Goal: Navigation & Orientation: Find specific page/section

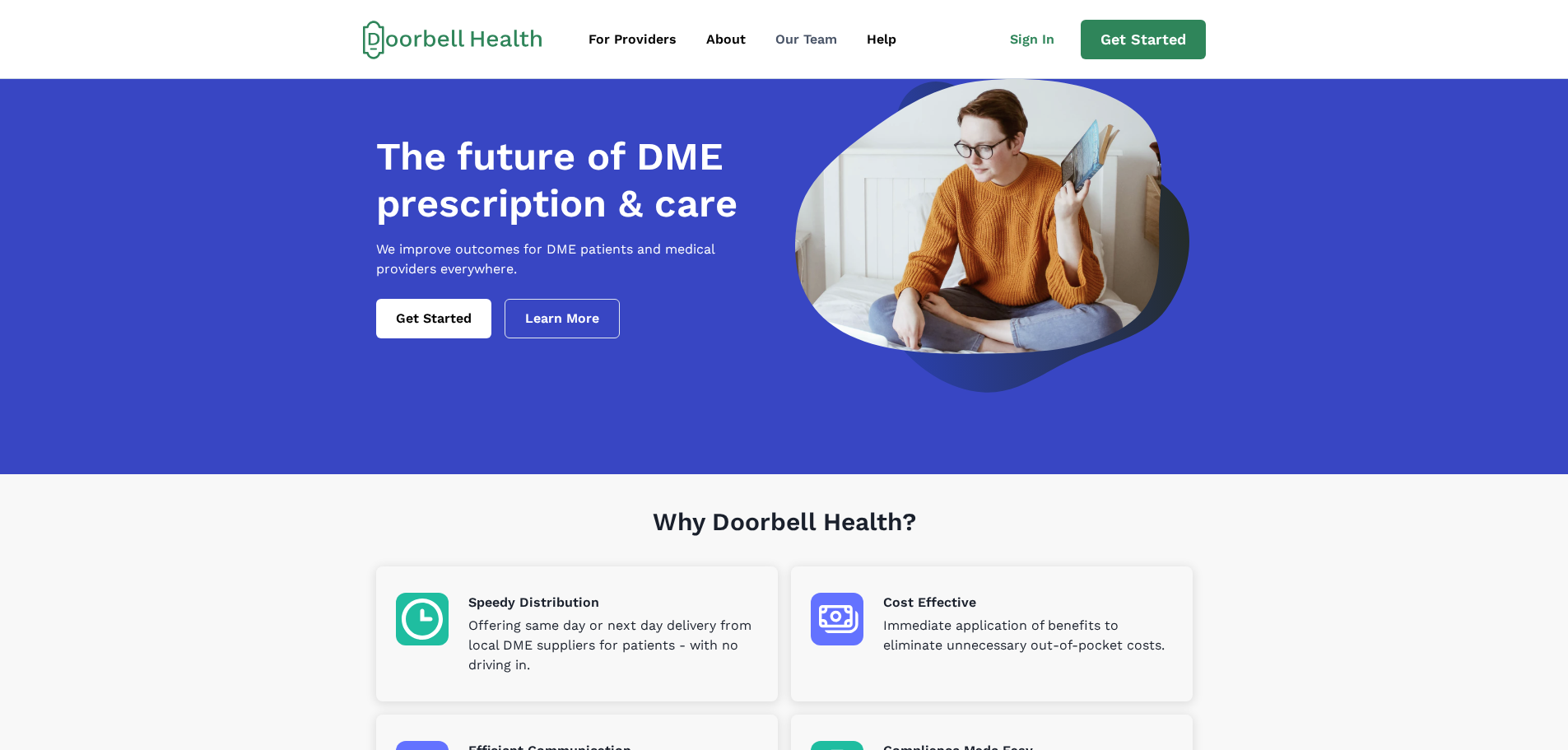
click at [806, 43] on div "Our Team" at bounding box center [806, 40] width 62 height 20
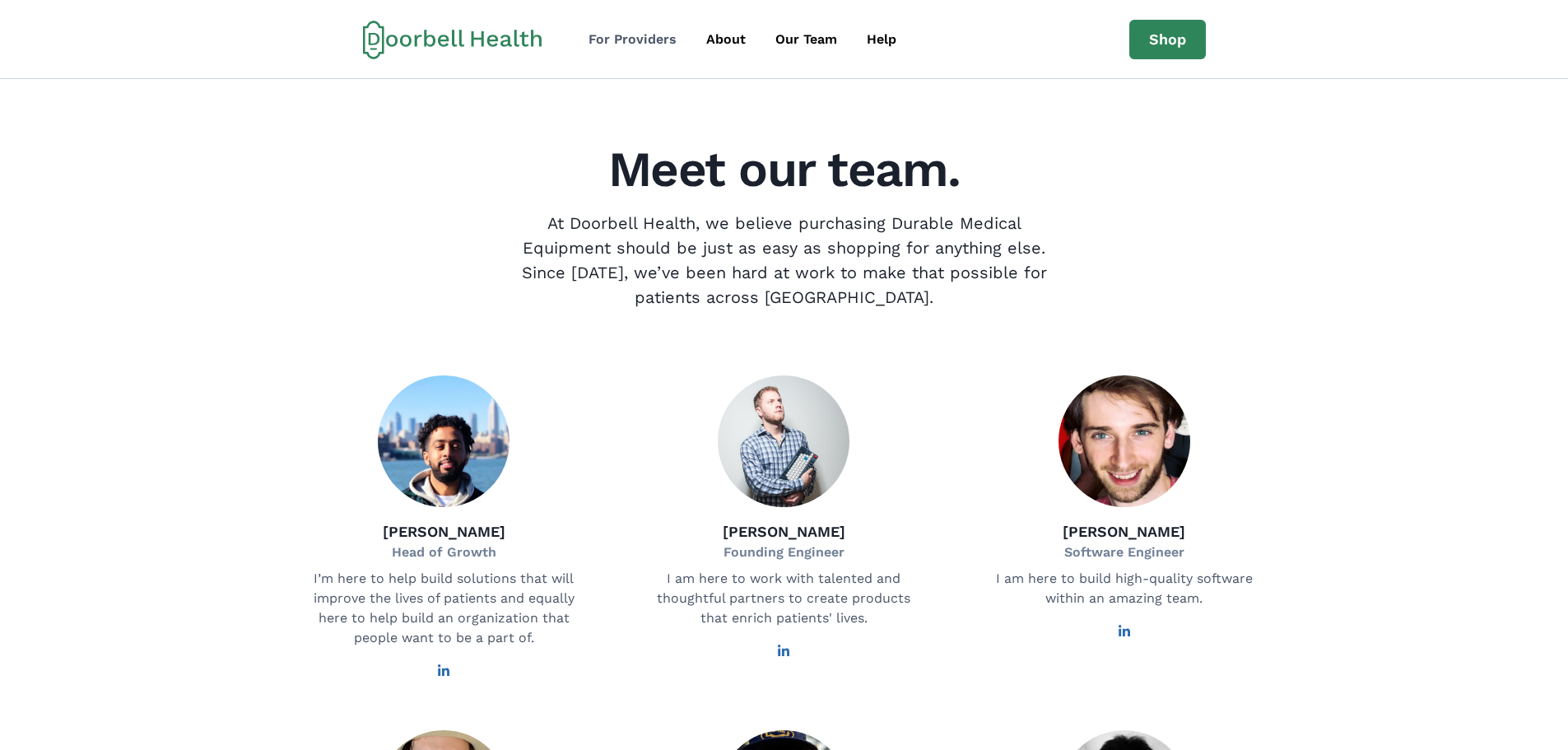
click at [646, 41] on div "For Providers" at bounding box center [632, 40] width 88 height 20
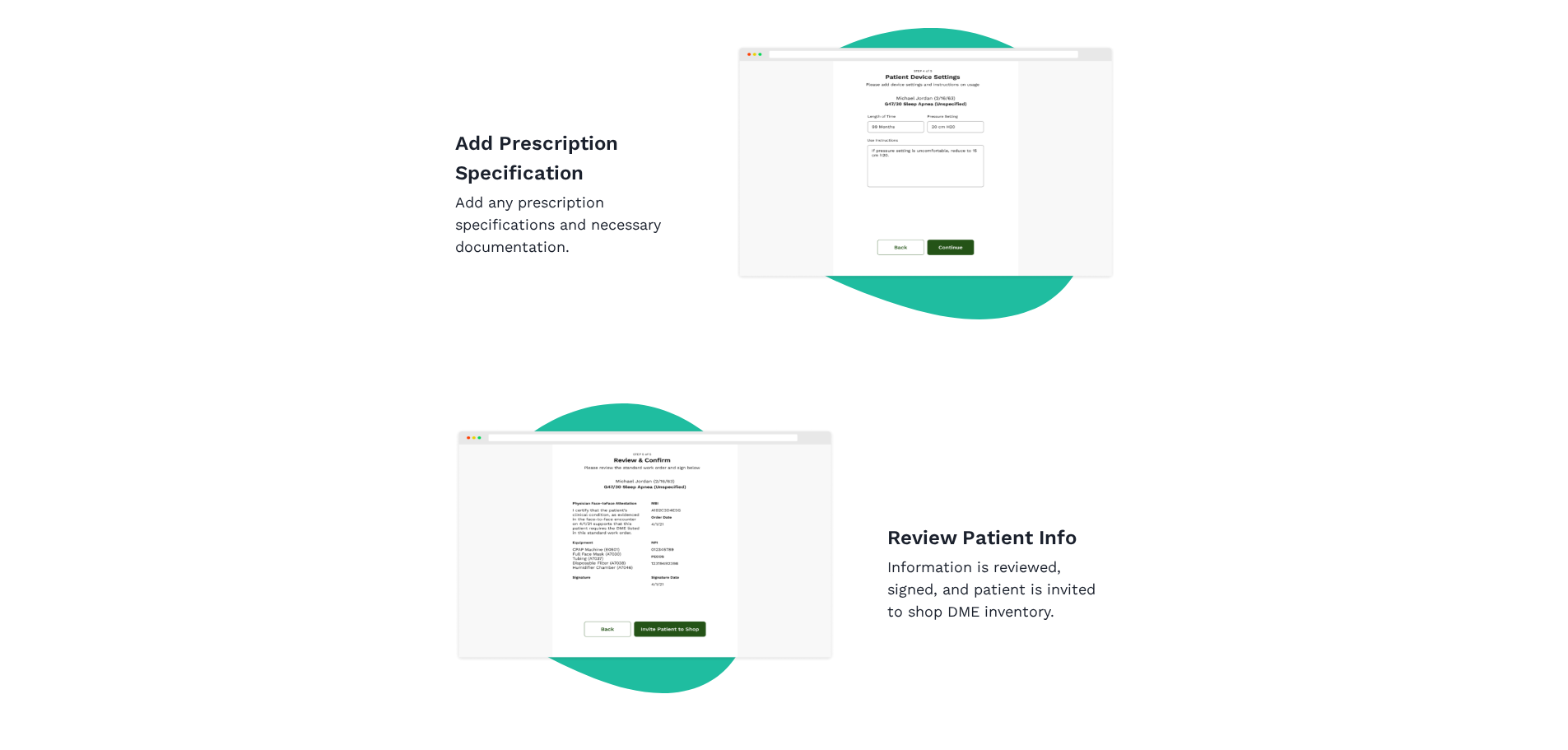
scroll to position [2514, 0]
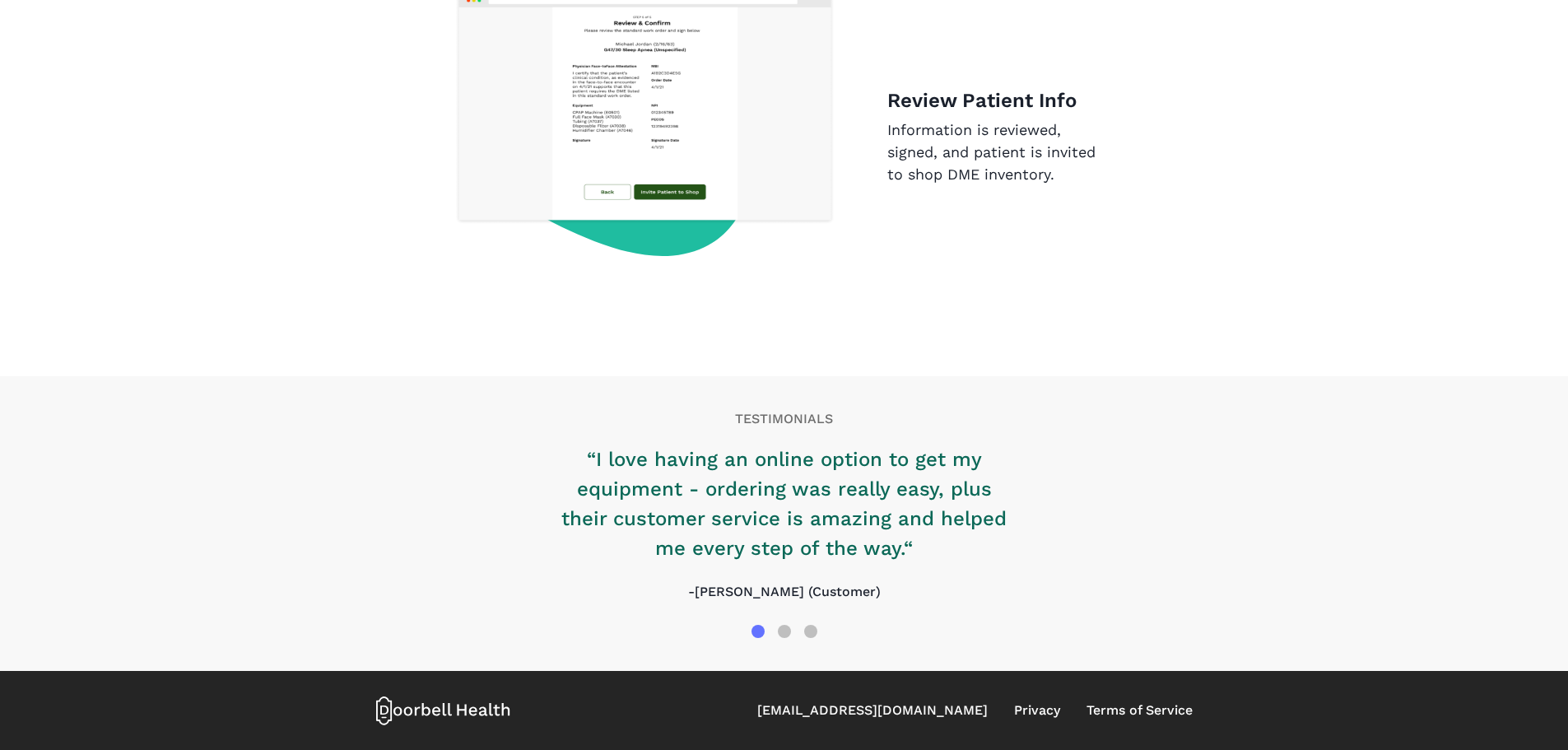
click at [433, 710] on icon at bounding box center [436, 711] width 8 height 9
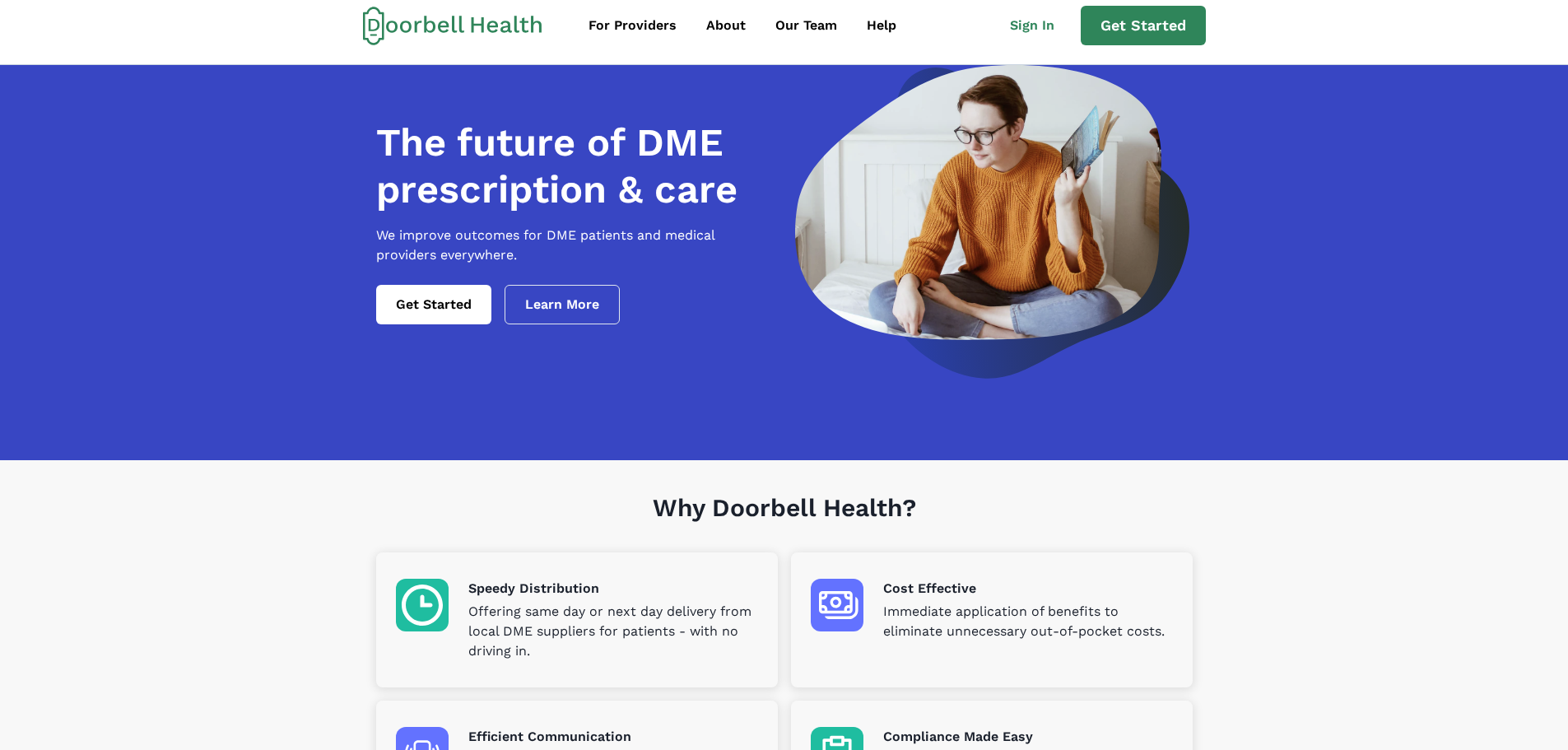
scroll to position [0, 0]
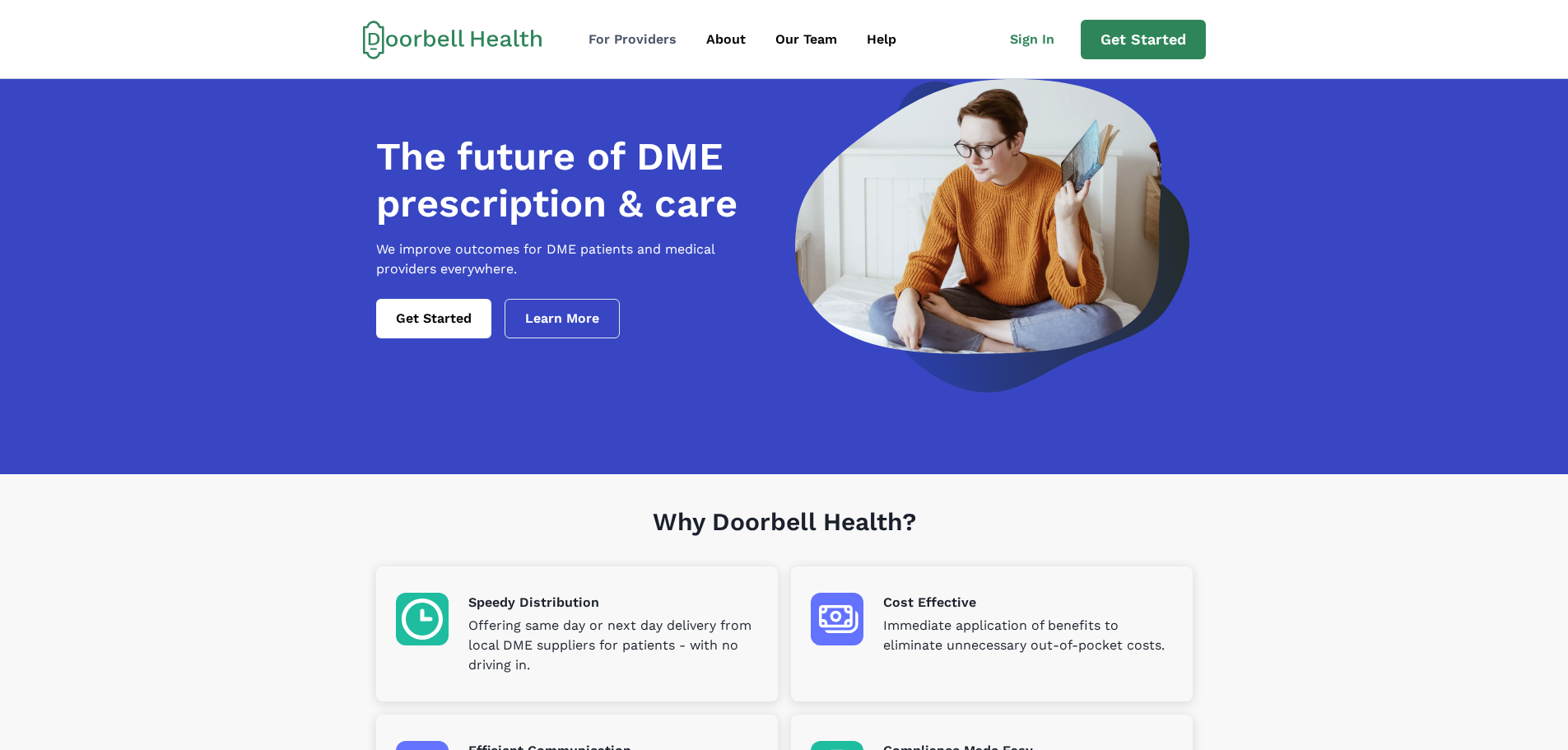
click at [634, 45] on div "For Providers" at bounding box center [632, 40] width 88 height 20
click at [714, 40] on div "About" at bounding box center [726, 40] width 40 height 20
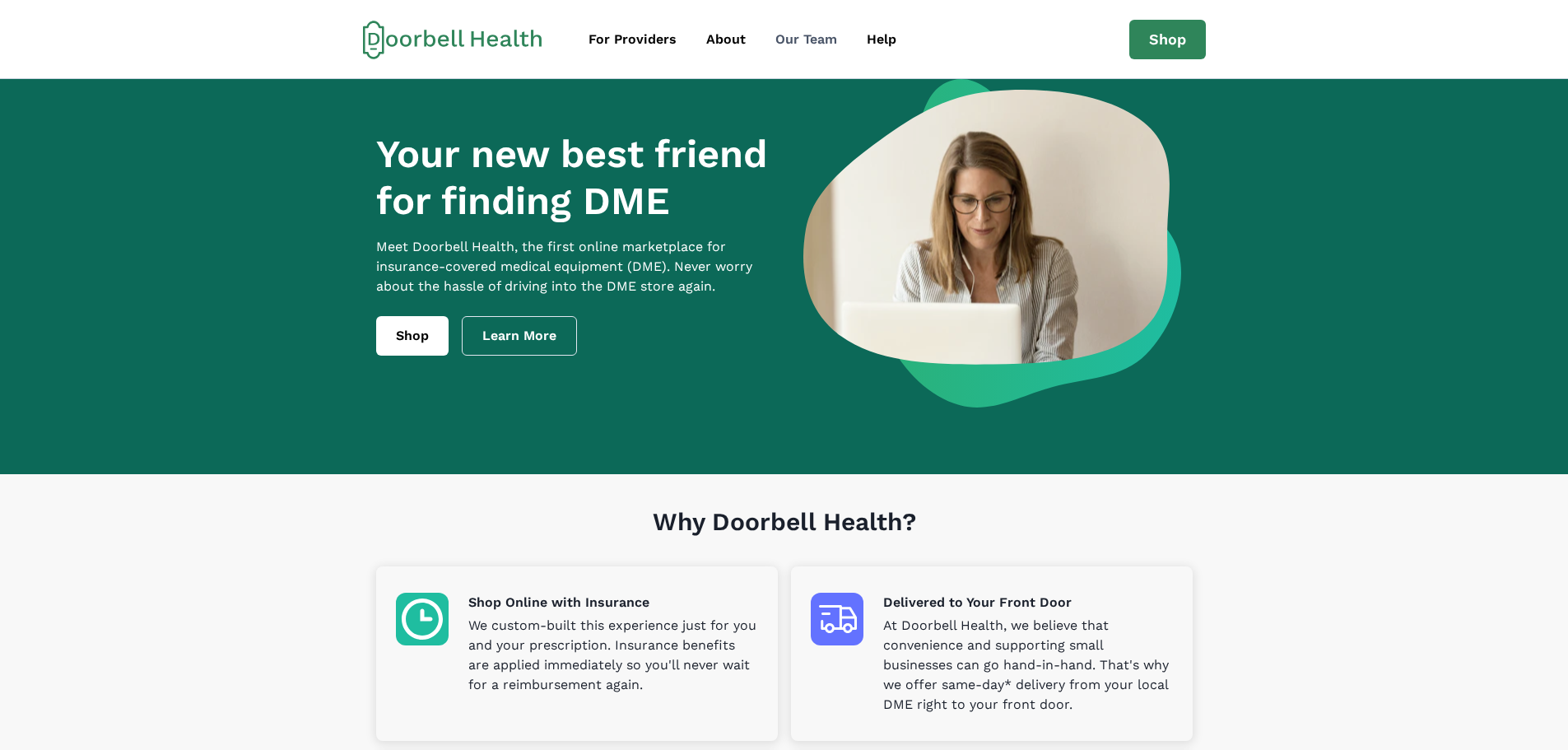
click at [816, 42] on div "Our Team" at bounding box center [806, 40] width 62 height 20
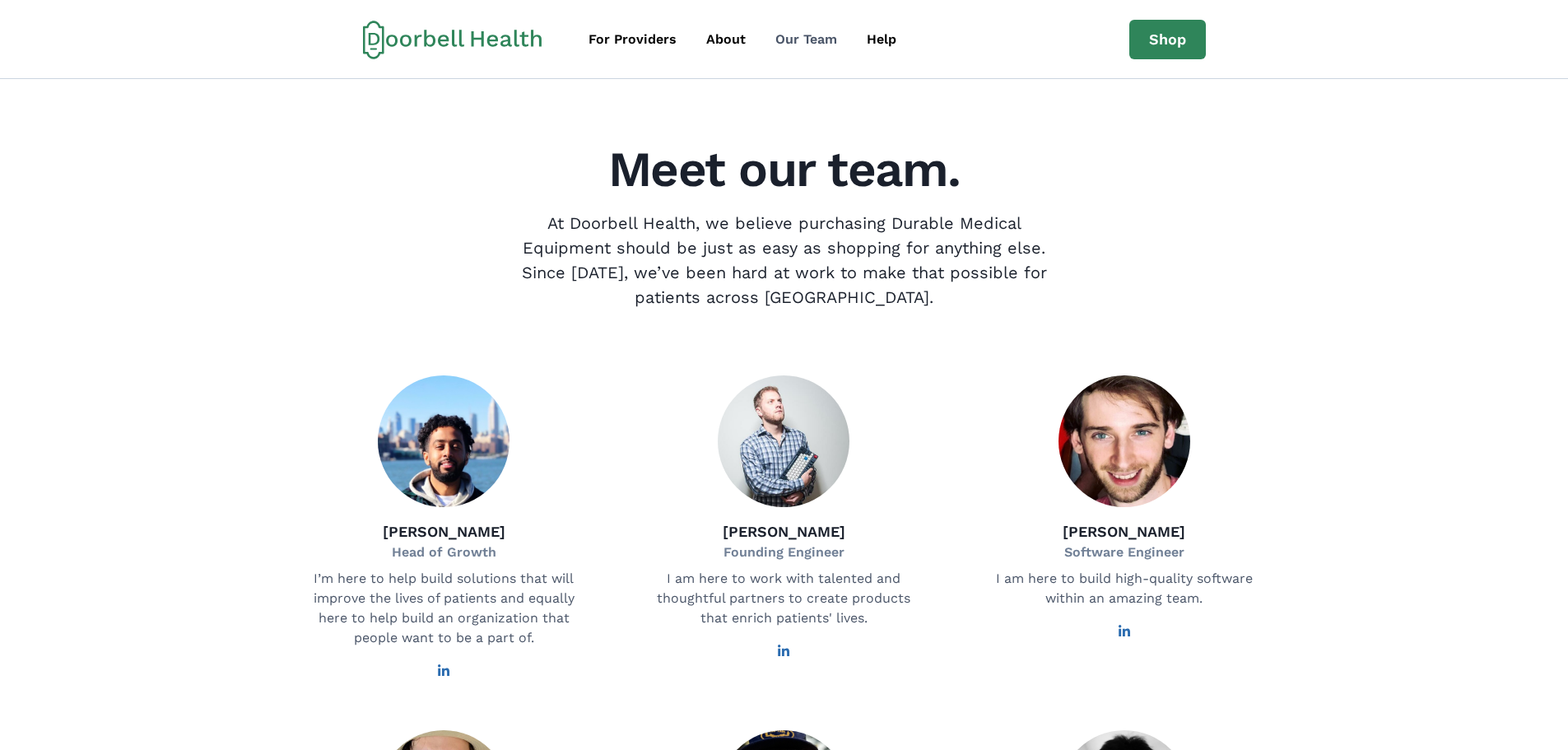
click at [806, 33] on div "Our Team" at bounding box center [806, 40] width 62 height 20
click at [879, 39] on div "Help" at bounding box center [881, 40] width 30 height 20
click at [891, 46] on div "Help" at bounding box center [881, 40] width 30 height 20
